Goal: Check status

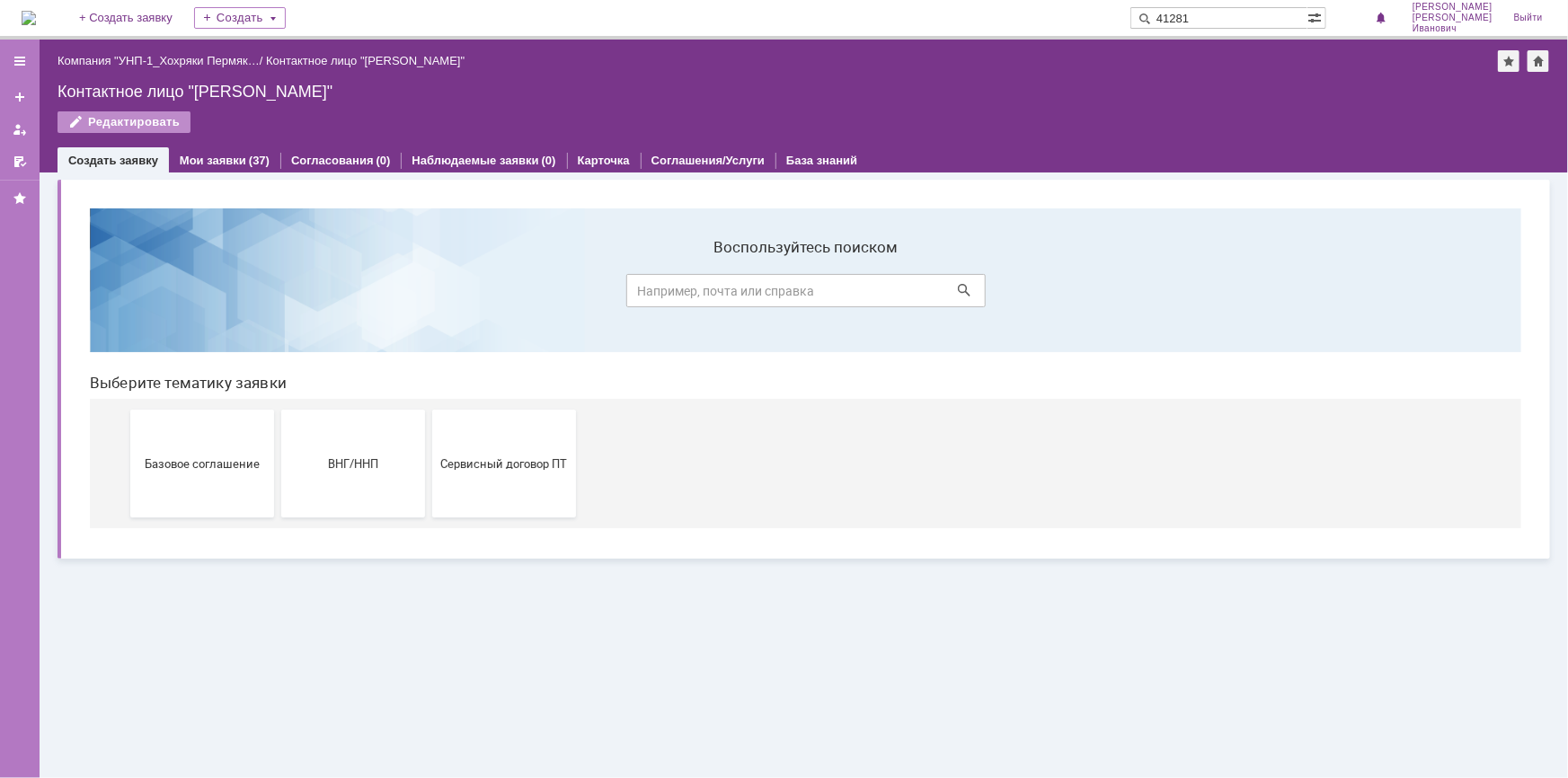
type input "41281"
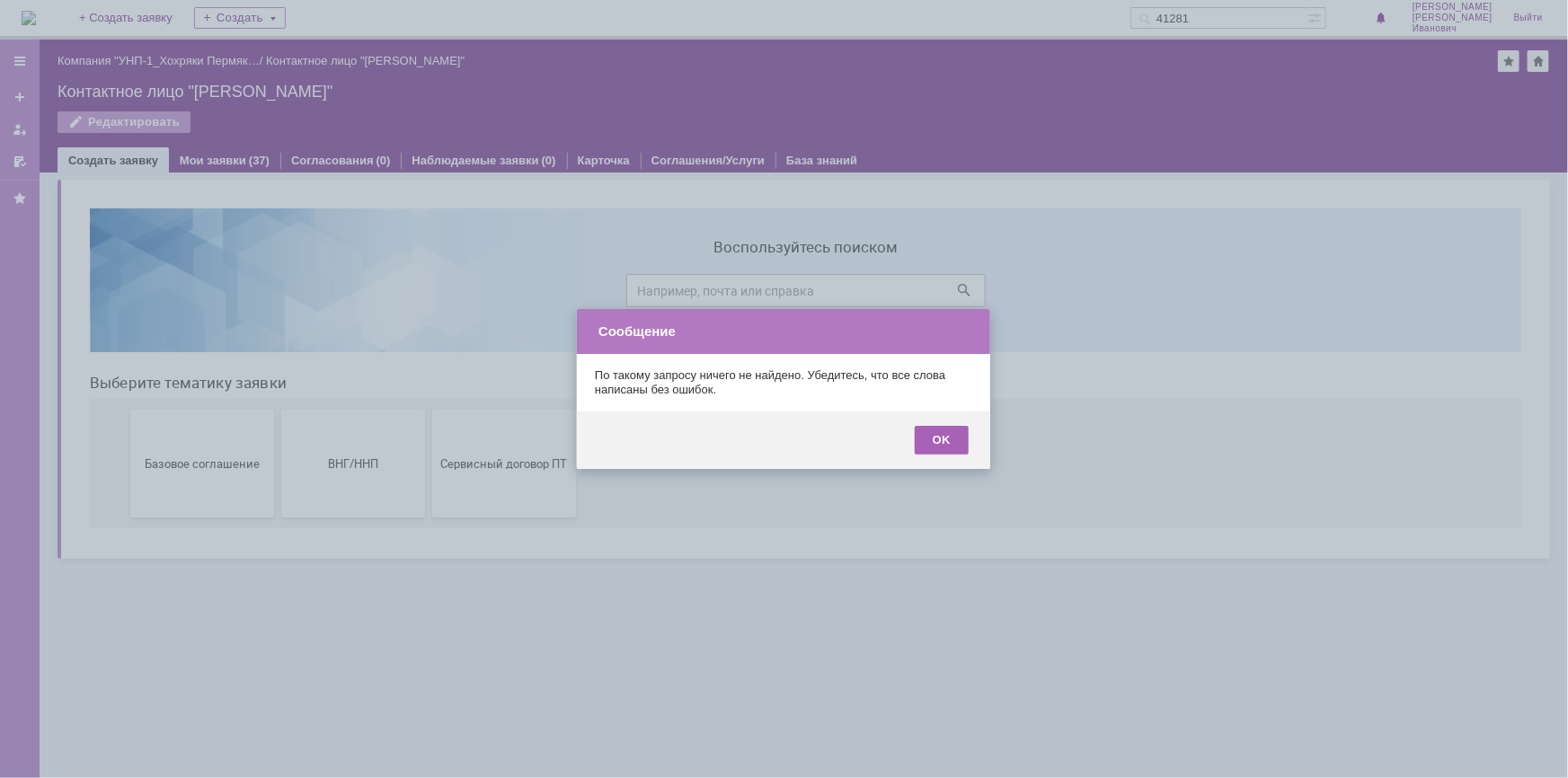
click at [939, 436] on div "OK" at bounding box center [942, 440] width 54 height 29
click at [936, 439] on div "OK" at bounding box center [942, 440] width 54 height 29
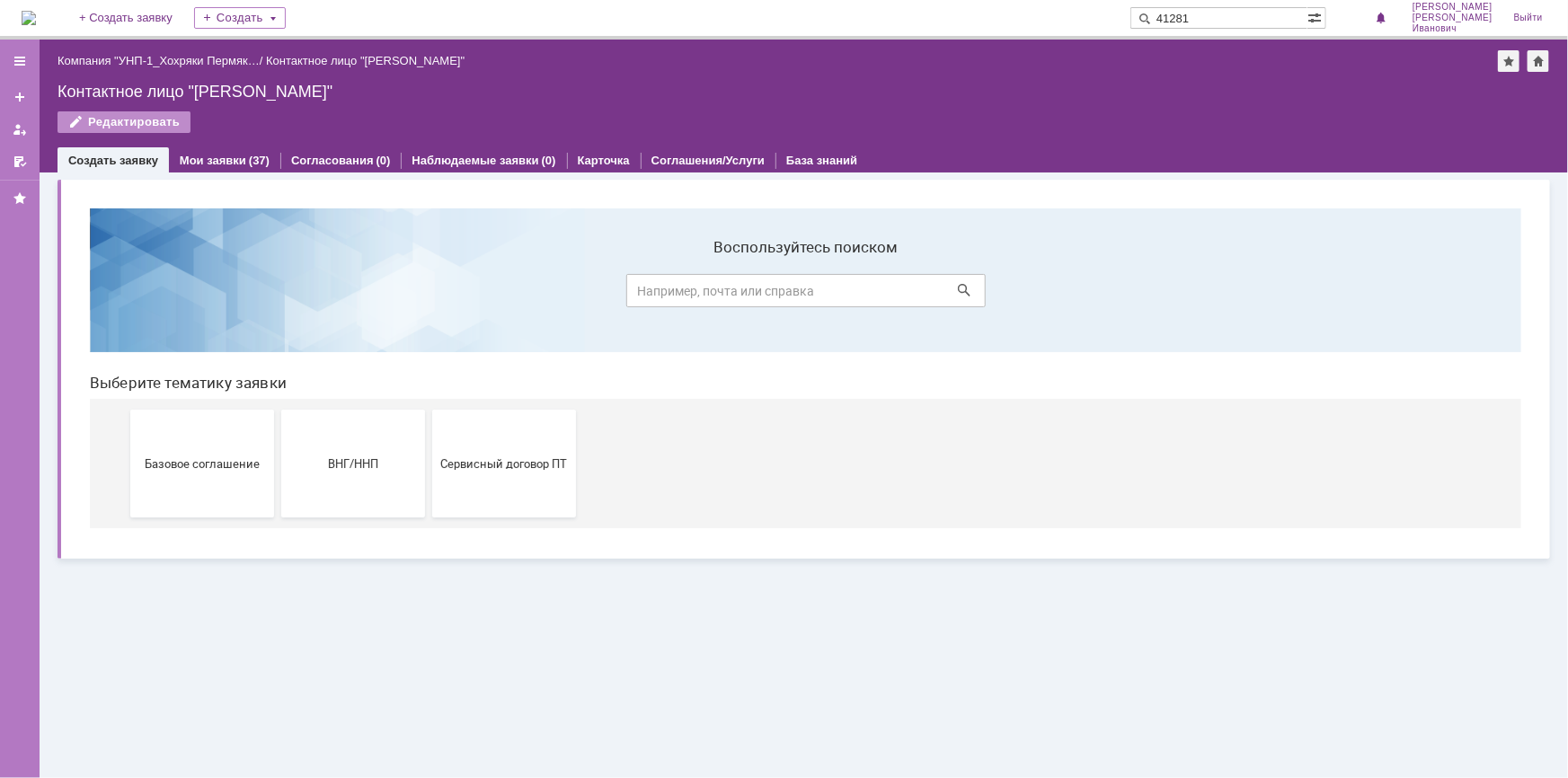
click at [1262, 12] on input "41281" at bounding box center [1218, 18] width 177 height 22
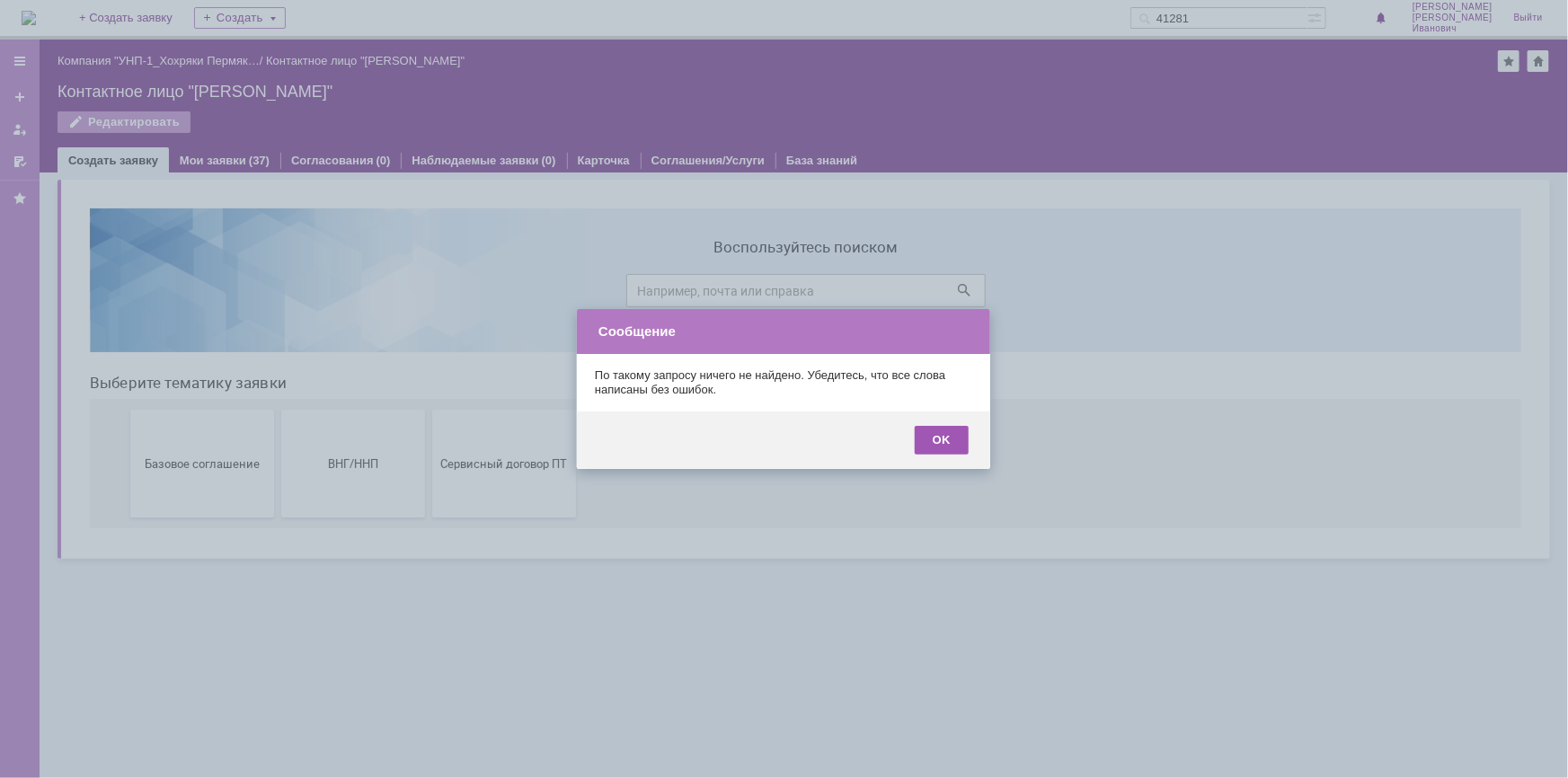
click at [938, 449] on div "OK" at bounding box center [942, 440] width 54 height 29
click at [952, 439] on div "OK" at bounding box center [942, 440] width 54 height 29
